Goal: Complete application form

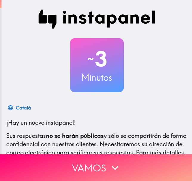
drag, startPoint x: 0, startPoint y: 0, endPoint x: 35, endPoint y: 91, distance: 97.7
click at [35, 91] on div "~ 3 Minutos" at bounding box center [96, 65] width 191 height 54
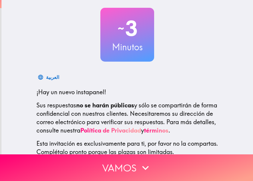
scroll to position [76, 0]
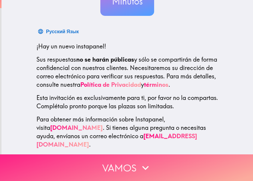
click at [140, 163] on icon "button" at bounding box center [145, 167] width 13 height 13
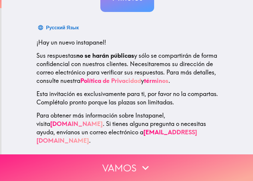
scroll to position [0, 0]
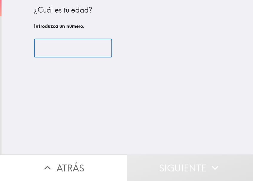
click at [81, 53] on input "number" at bounding box center [73, 48] width 78 height 19
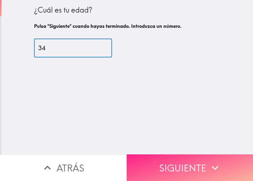
type input "34"
click at [192, 165] on button "Siguiente" at bounding box center [190, 167] width 127 height 27
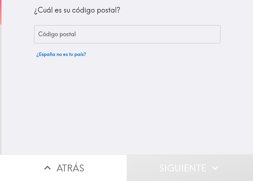
click at [73, 30] on input "Código postal" at bounding box center [127, 34] width 186 height 19
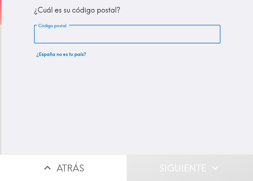
click at [90, 36] on input "Código postal" at bounding box center [127, 34] width 186 height 19
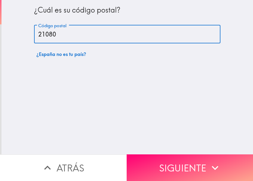
type input "21080"
click at [187, 169] on button "Siguiente" at bounding box center [190, 167] width 127 height 27
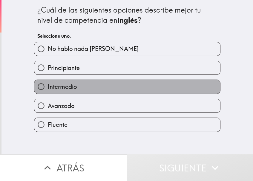
drag, startPoint x: 76, startPoint y: 88, endPoint x: 82, endPoint y: 90, distance: 6.0
click at [76, 88] on label "Intermedio" at bounding box center [127, 86] width 186 height 13
click at [48, 88] on input "Intermedio" at bounding box center [40, 86] width 13 height 13
radio input "true"
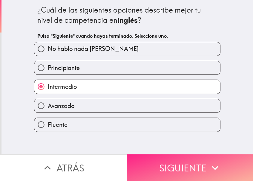
click at [168, 164] on button "Siguiente" at bounding box center [190, 167] width 127 height 27
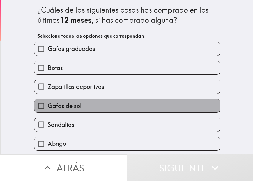
drag, startPoint x: 73, startPoint y: 105, endPoint x: 75, endPoint y: 112, distance: 6.8
click at [73, 107] on span "Gafas de sol" at bounding box center [65, 106] width 34 height 8
click at [48, 107] on input "Gafas de sol" at bounding box center [40, 105] width 13 height 13
checkbox input "true"
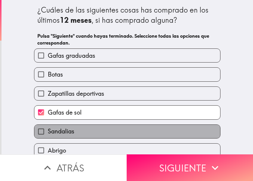
click at [81, 125] on label "Sandalias" at bounding box center [127, 131] width 186 height 13
click at [48, 125] on input "Sandalias" at bounding box center [40, 131] width 13 height 13
checkbox input "true"
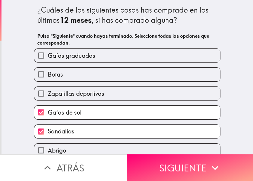
click at [63, 90] on span "Zapatillas deportivas" at bounding box center [76, 93] width 56 height 8
click at [48, 90] on input "Zapatillas deportivas" at bounding box center [40, 93] width 13 height 13
checkbox input "true"
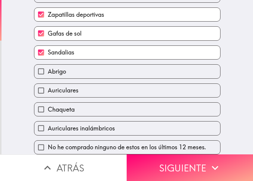
scroll to position [83, 0]
drag, startPoint x: 74, startPoint y: 83, endPoint x: 75, endPoint y: 97, distance: 14.2
click at [74, 86] on span "Auriculares" at bounding box center [63, 90] width 31 height 8
click at [48, 85] on input "Auriculares" at bounding box center [40, 90] width 13 height 13
checkbox input "true"
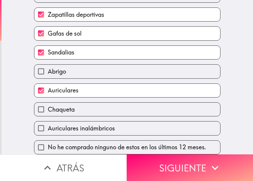
drag, startPoint x: 76, startPoint y: 100, endPoint x: 81, endPoint y: 118, distance: 18.9
click at [76, 103] on label "Chaqueta" at bounding box center [127, 109] width 186 height 13
click at [48, 103] on input "Chaqueta" at bounding box center [40, 109] width 13 height 13
checkbox input "true"
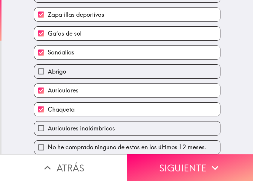
click at [83, 121] on label "Auriculares inalámbricos" at bounding box center [127, 127] width 186 height 13
click at [48, 121] on input "Auriculares inalámbricos" at bounding box center [40, 127] width 13 height 13
checkbox input "true"
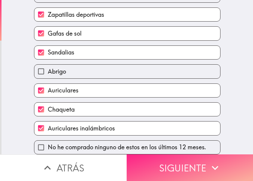
click at [152, 158] on button "Siguiente" at bounding box center [190, 167] width 127 height 27
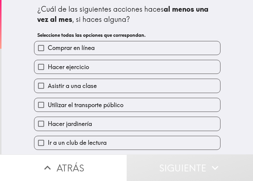
scroll to position [0, 0]
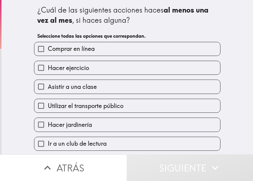
drag, startPoint x: 62, startPoint y: 45, endPoint x: 67, endPoint y: 60, distance: 16.2
click at [62, 45] on span "Comprar en línea" at bounding box center [71, 49] width 47 height 8
click at [48, 45] on input "Comprar en línea" at bounding box center [40, 48] width 13 height 13
checkbox input "true"
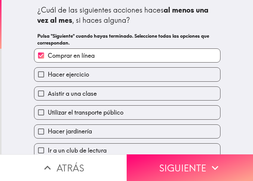
click at [70, 63] on div "Hacer ejercicio" at bounding box center [124, 71] width 191 height 19
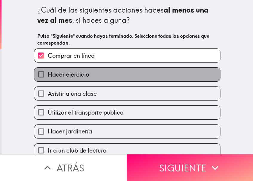
drag, startPoint x: 71, startPoint y: 73, endPoint x: 74, endPoint y: 77, distance: 5.4
click at [71, 73] on span "Hacer ejercicio" at bounding box center [68, 74] width 41 height 8
click at [48, 73] on input "Hacer ejercicio" at bounding box center [40, 74] width 13 height 13
checkbox input "true"
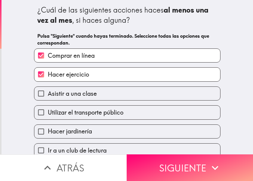
click at [192, 115] on div "¿Cuál de las siguientes acciones haces al menos una vez al mes , si haces algun…" at bounding box center [127, 77] width 252 height 154
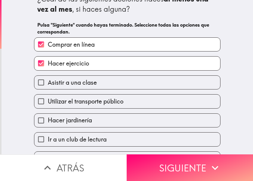
scroll to position [30, 0]
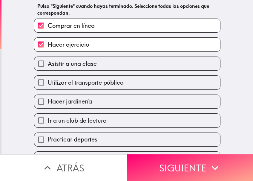
click at [56, 83] on span "Utilizar el transporte público" at bounding box center [86, 82] width 76 height 8
click at [48, 83] on input "Utilizar el transporte público" at bounding box center [40, 82] width 13 height 13
checkbox input "true"
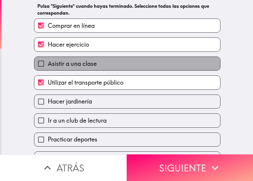
click at [57, 70] on label "Asistir a una clase" at bounding box center [127, 63] width 186 height 13
click at [48, 70] on input "Asistir a una clase" at bounding box center [40, 63] width 13 height 13
checkbox input "true"
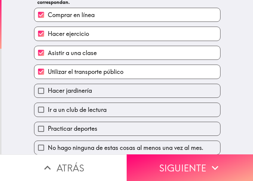
scroll to position [45, 0]
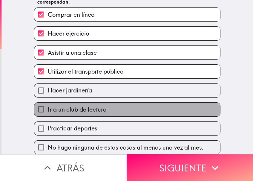
click at [94, 109] on label "Ir a un club de lectura" at bounding box center [127, 109] width 186 height 13
click at [48, 109] on input "Ir a un club de lectura" at bounding box center [40, 109] width 13 height 13
checkbox input "true"
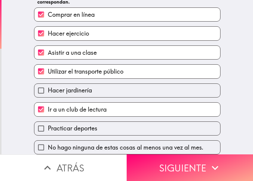
click at [95, 125] on label "Practicar deportes" at bounding box center [127, 128] width 186 height 13
click at [48, 125] on input "Practicar deportes" at bounding box center [40, 128] width 13 height 13
checkbox input "true"
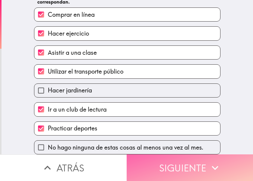
click at [180, 165] on button "Siguiente" at bounding box center [190, 167] width 127 height 27
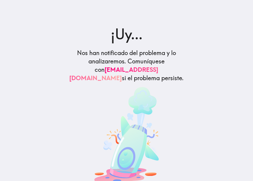
drag, startPoint x: 164, startPoint y: 173, endPoint x: 169, endPoint y: 163, distance: 10.8
click at [166, 171] on main "¡Uy... Nos han notificado del problema y lo analizaremos. Comuníquese con [EMAI…" at bounding box center [126, 90] width 253 height 181
